Goal: Obtain resource: Obtain resource

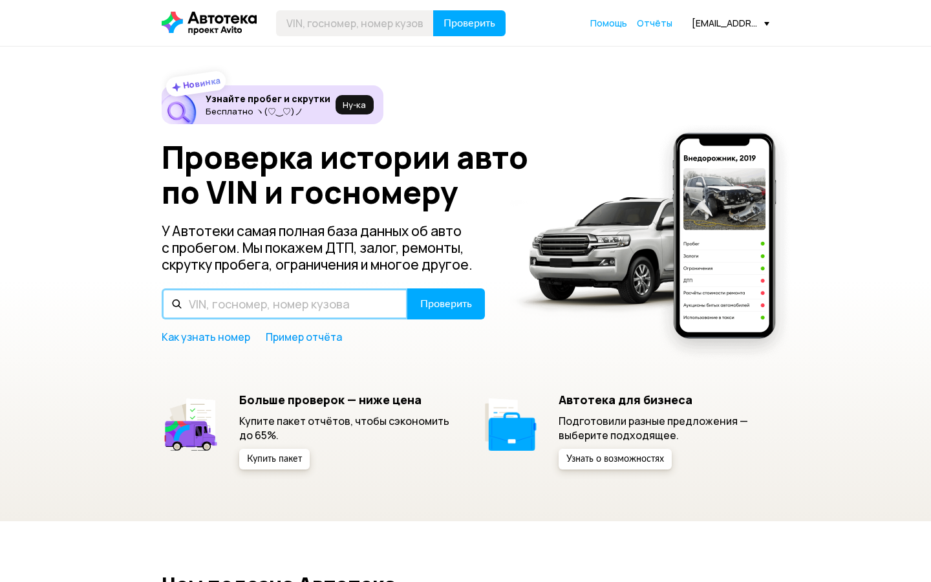
click at [243, 309] on input "text" at bounding box center [285, 303] width 246 height 31
paste input "[VEHICLE_IDENTIFICATION_NUMBER]"
type input "[VEHICLE_IDENTIFICATION_NUMBER]"
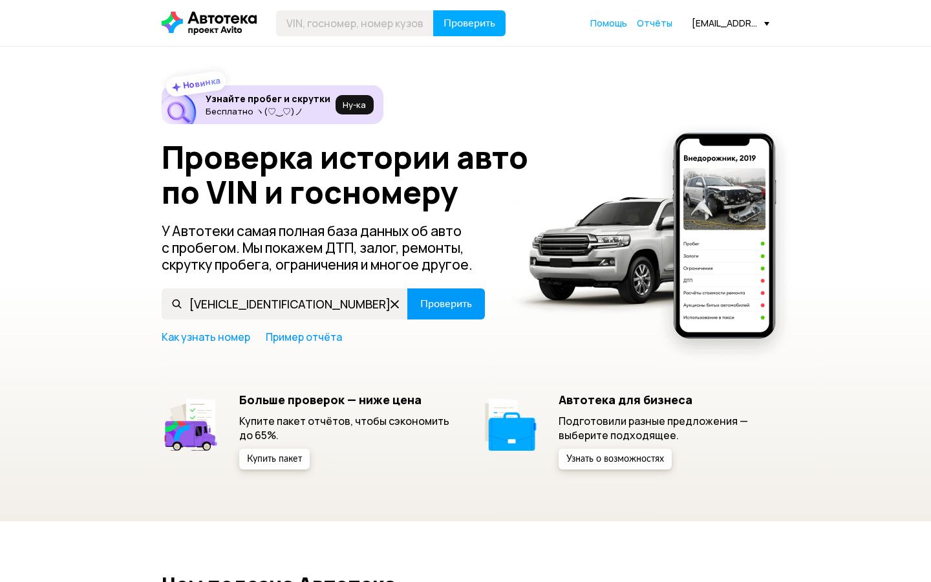
click at [447, 304] on span "Проверить" at bounding box center [446, 304] width 52 height 10
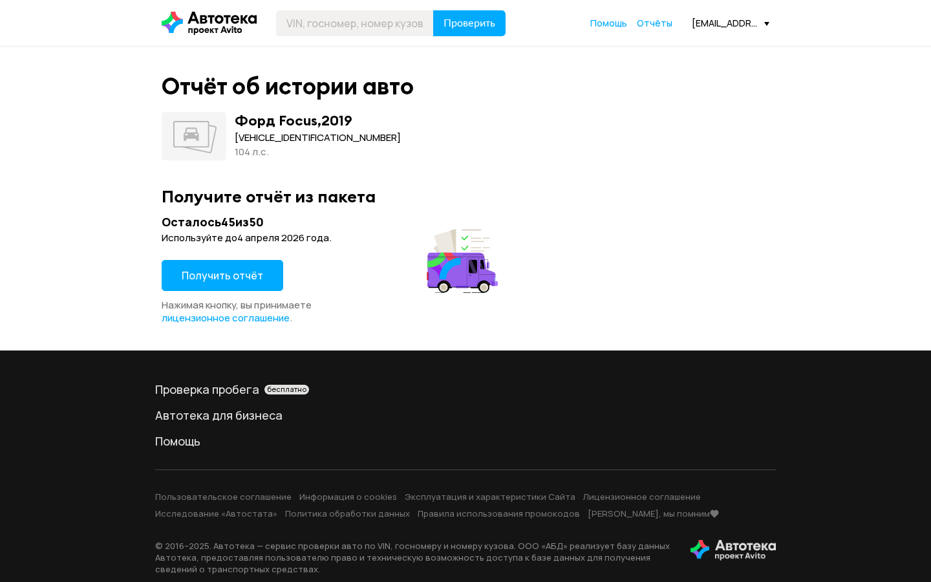
click at [242, 271] on span "Получить отчёт" at bounding box center [222, 275] width 81 height 14
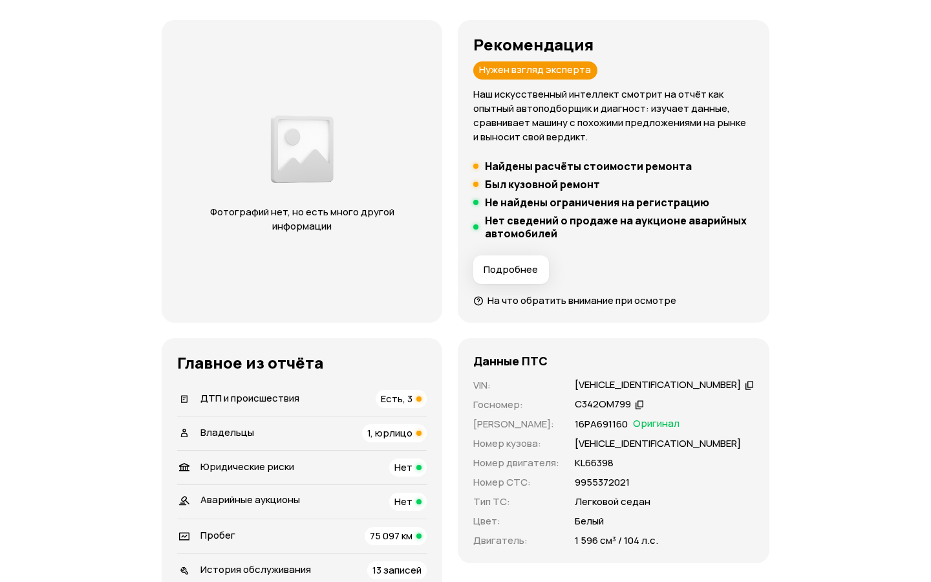
scroll to position [154, 0]
click at [302, 399] on div "ДТП и происшествия Есть, 3" at bounding box center [301, 398] width 249 height 18
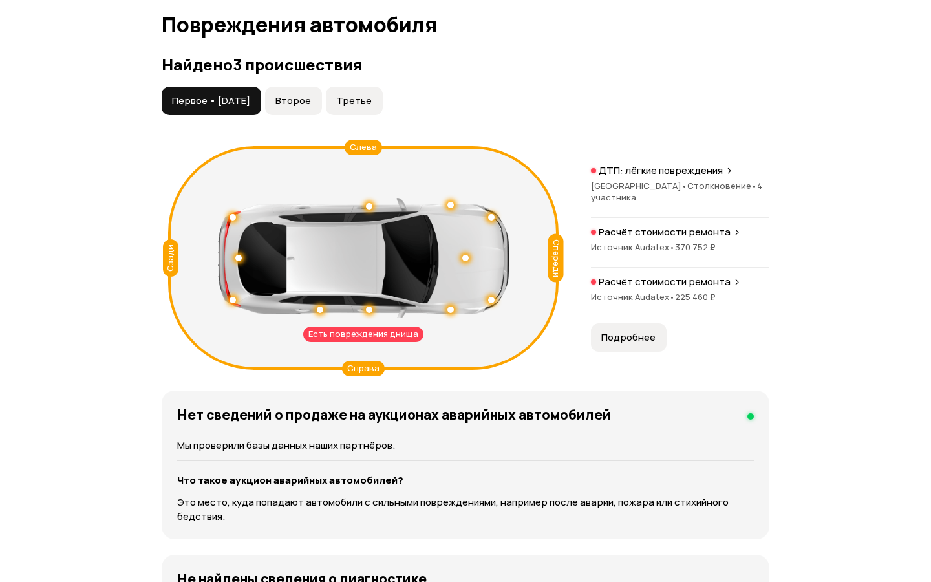
scroll to position [1460, 0]
